Goal: Task Accomplishment & Management: Manage account settings

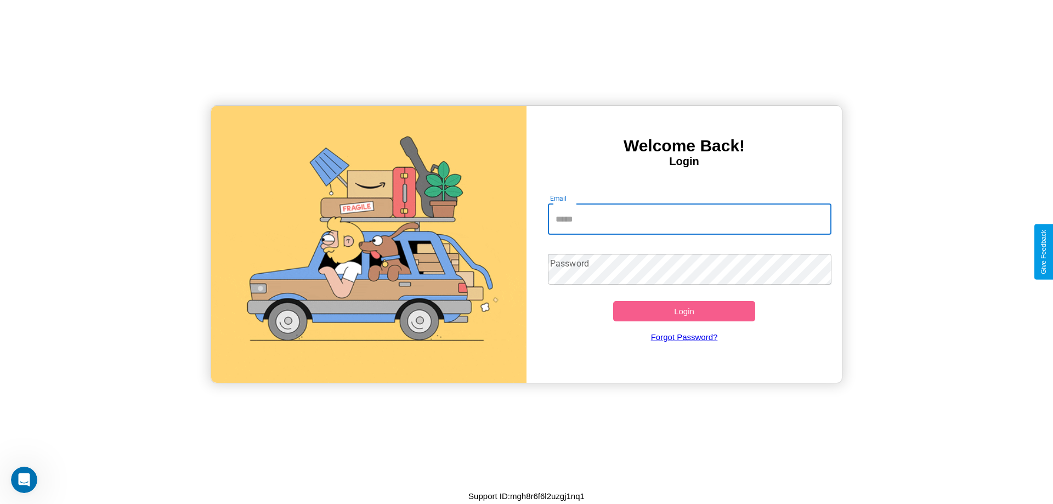
click at [689, 219] on input "Email" at bounding box center [690, 219] width 284 height 31
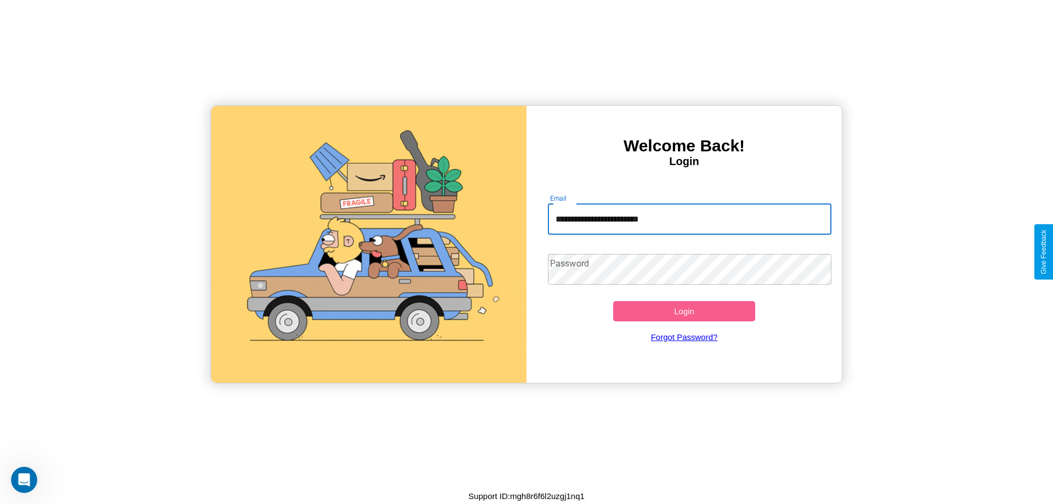
type input "**********"
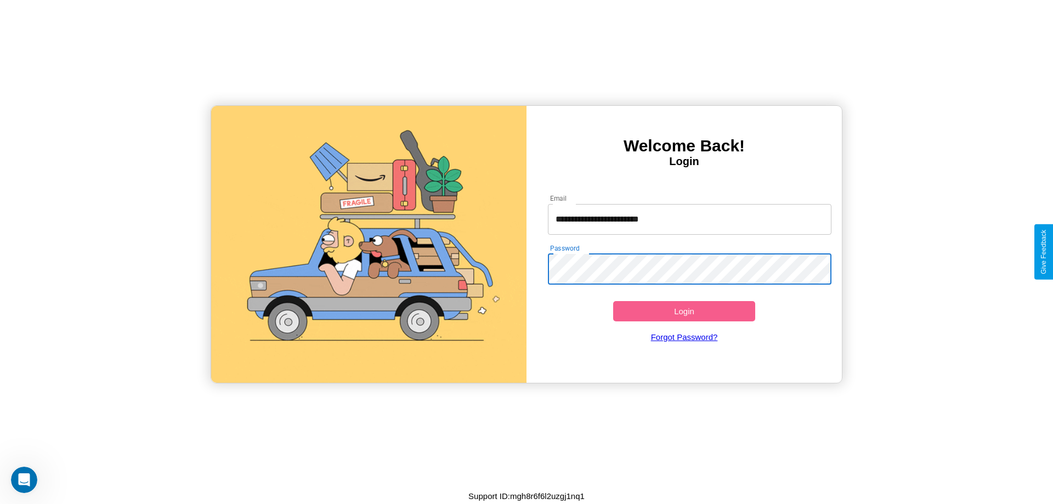
click at [684, 311] on button "Login" at bounding box center [684, 311] width 142 height 20
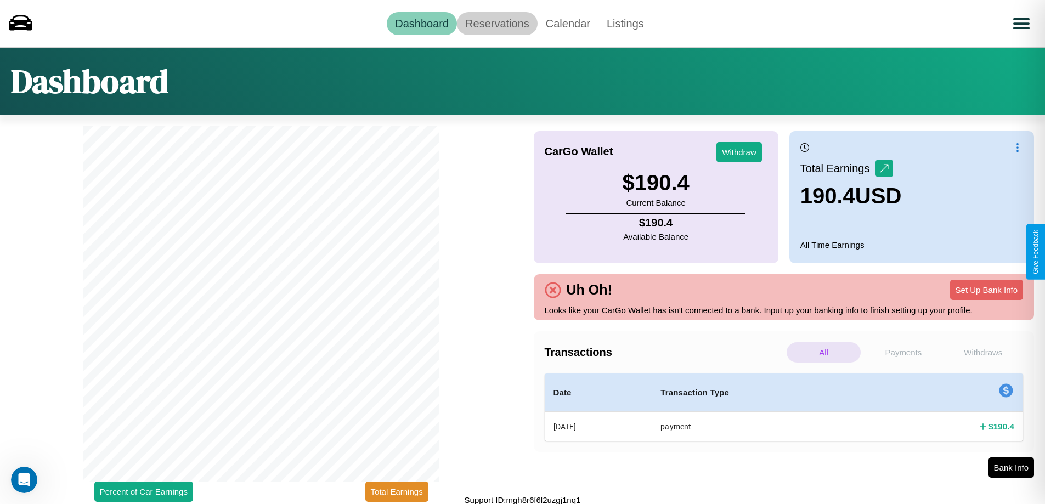
click at [497, 23] on link "Reservations" at bounding box center [497, 23] width 81 height 23
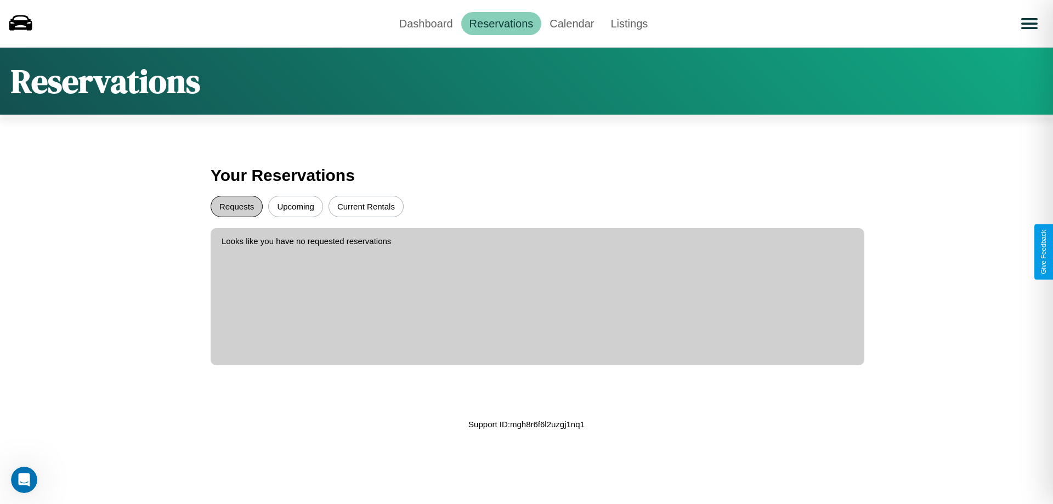
click at [236, 206] on button "Requests" at bounding box center [237, 206] width 52 height 21
click at [366, 206] on button "Current Rentals" at bounding box center [366, 206] width 75 height 21
click at [571, 23] on link "Calendar" at bounding box center [571, 23] width 61 height 23
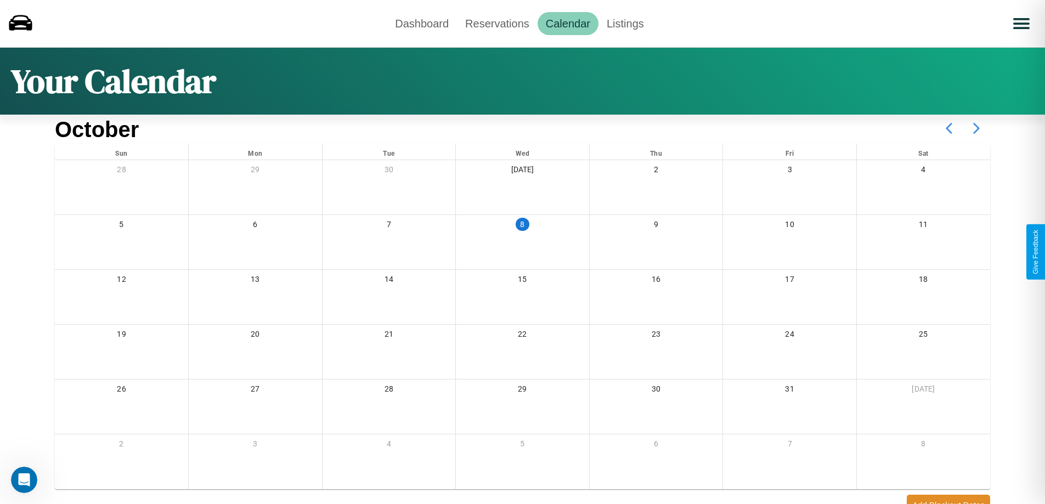
click at [976, 128] on icon at bounding box center [976, 128] width 27 height 27
